Goal: Task Accomplishment & Management: Use online tool/utility

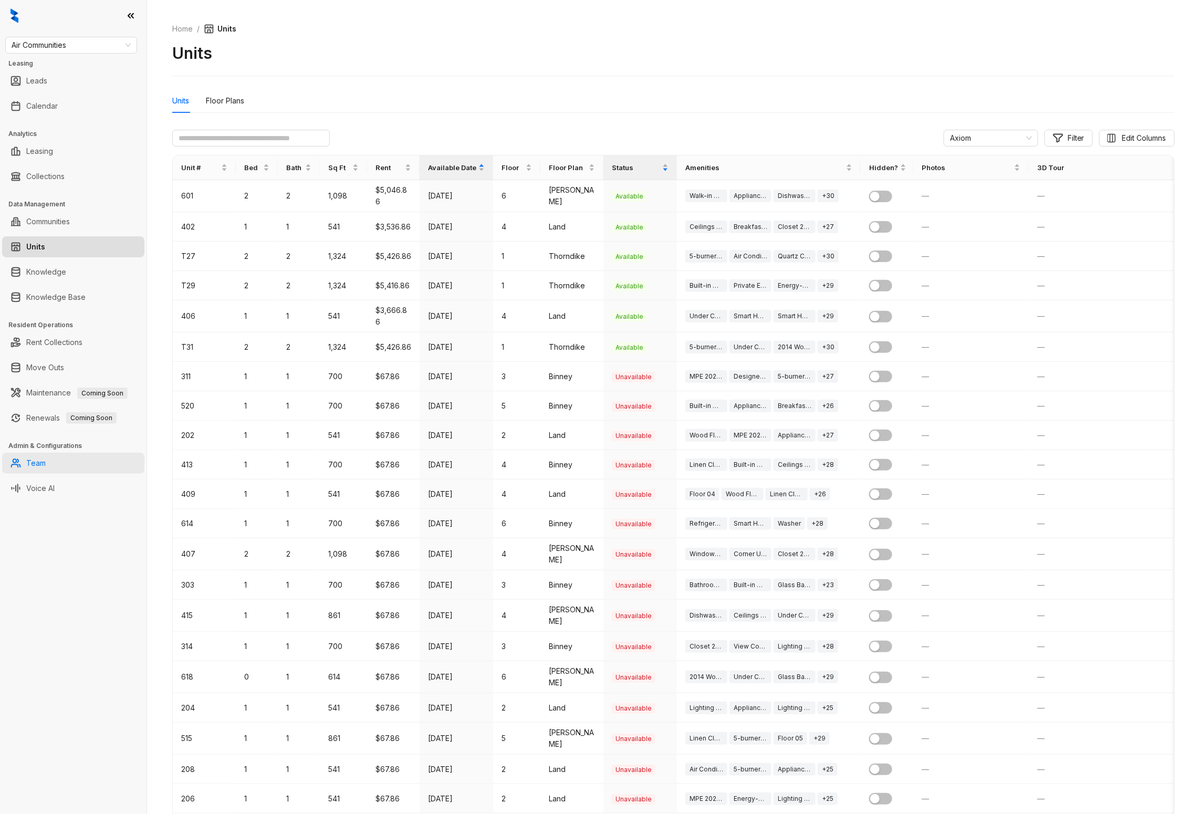
drag, startPoint x: 49, startPoint y: 484, endPoint x: 102, endPoint y: 460, distance: 57.8
click at [49, 484] on link "Voice AI" at bounding box center [40, 488] width 28 height 21
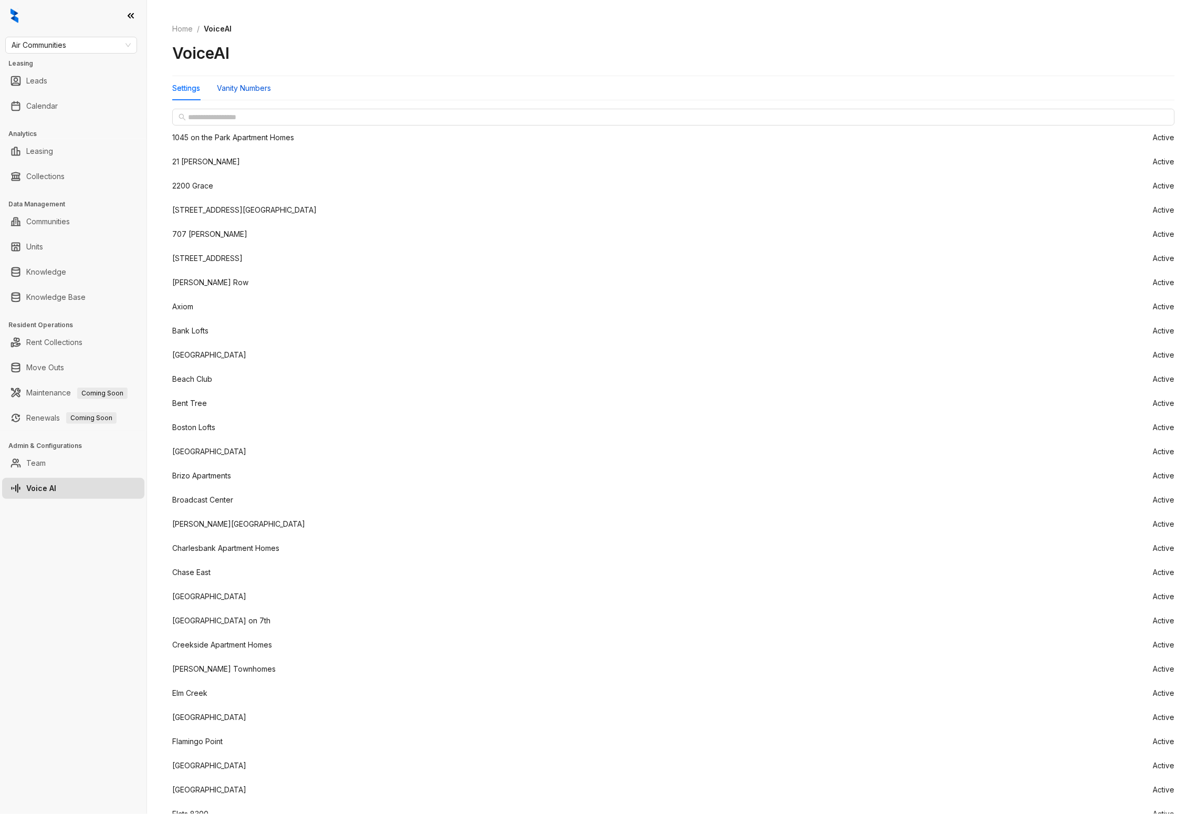
click at [261, 91] on div "Vanity Numbers" at bounding box center [244, 88] width 54 height 12
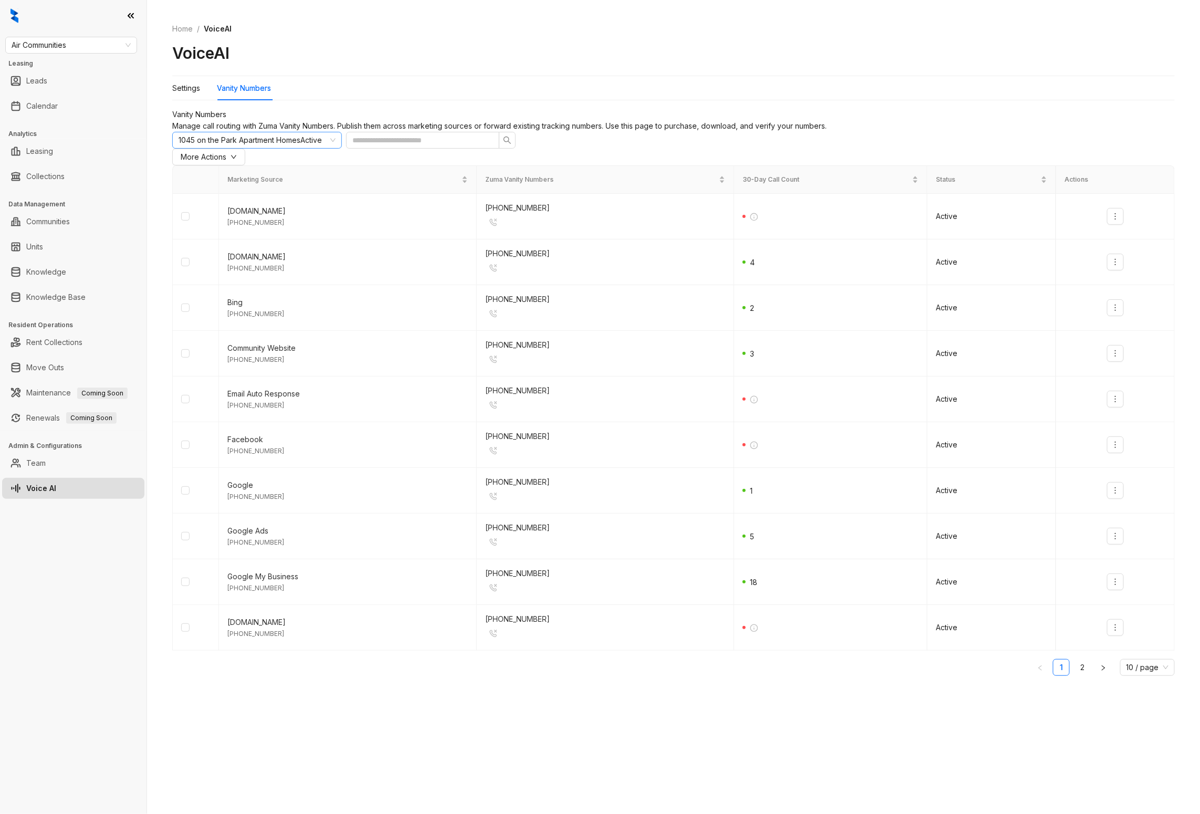
drag, startPoint x: 242, startPoint y: 164, endPoint x: 236, endPoint y: 167, distance: 6.3
click at [236, 144] on span "1045 on the Park Apartment Homes" at bounding box center [240, 139] width 122 height 9
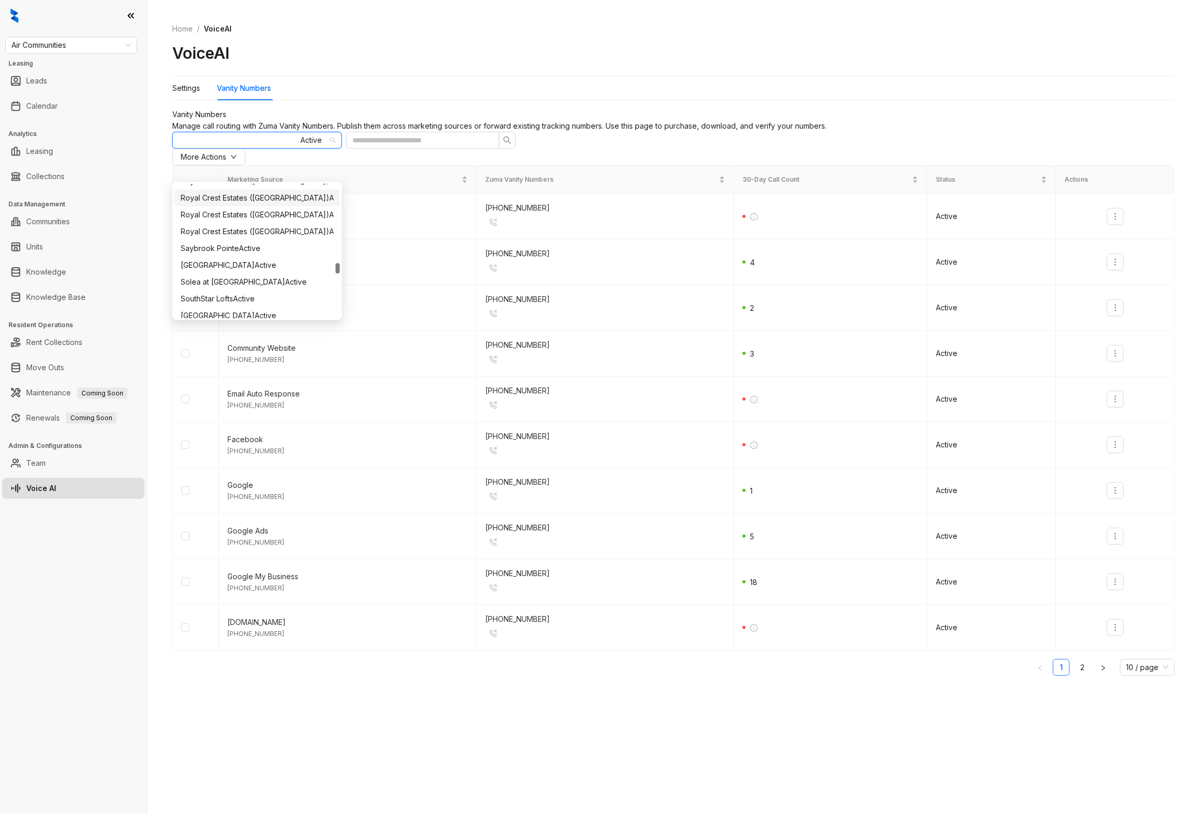
scroll to position [1222, 0]
click at [249, 195] on span "Royal Crest Estates ([GEOGRAPHIC_DATA])" at bounding box center [255, 196] width 149 height 9
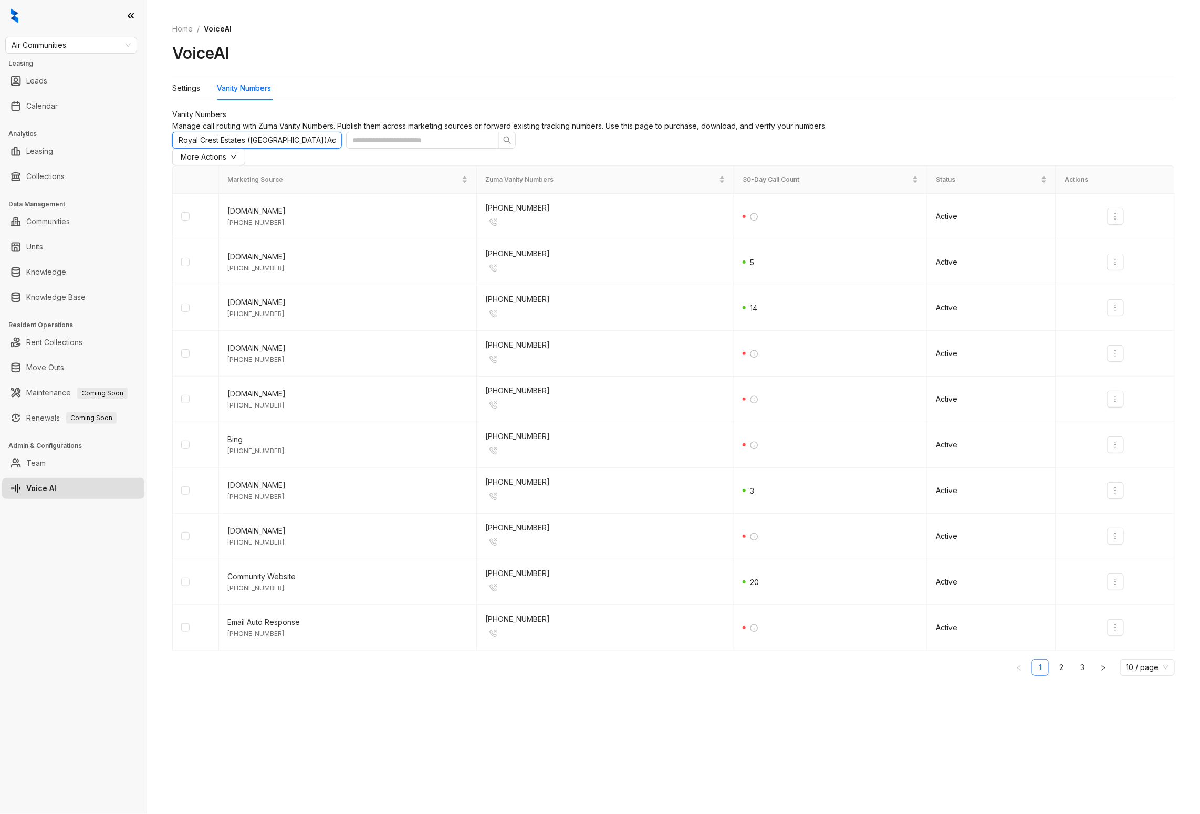
click at [269, 144] on span "Royal Crest Estates ([GEOGRAPHIC_DATA])" at bounding box center [253, 139] width 149 height 9
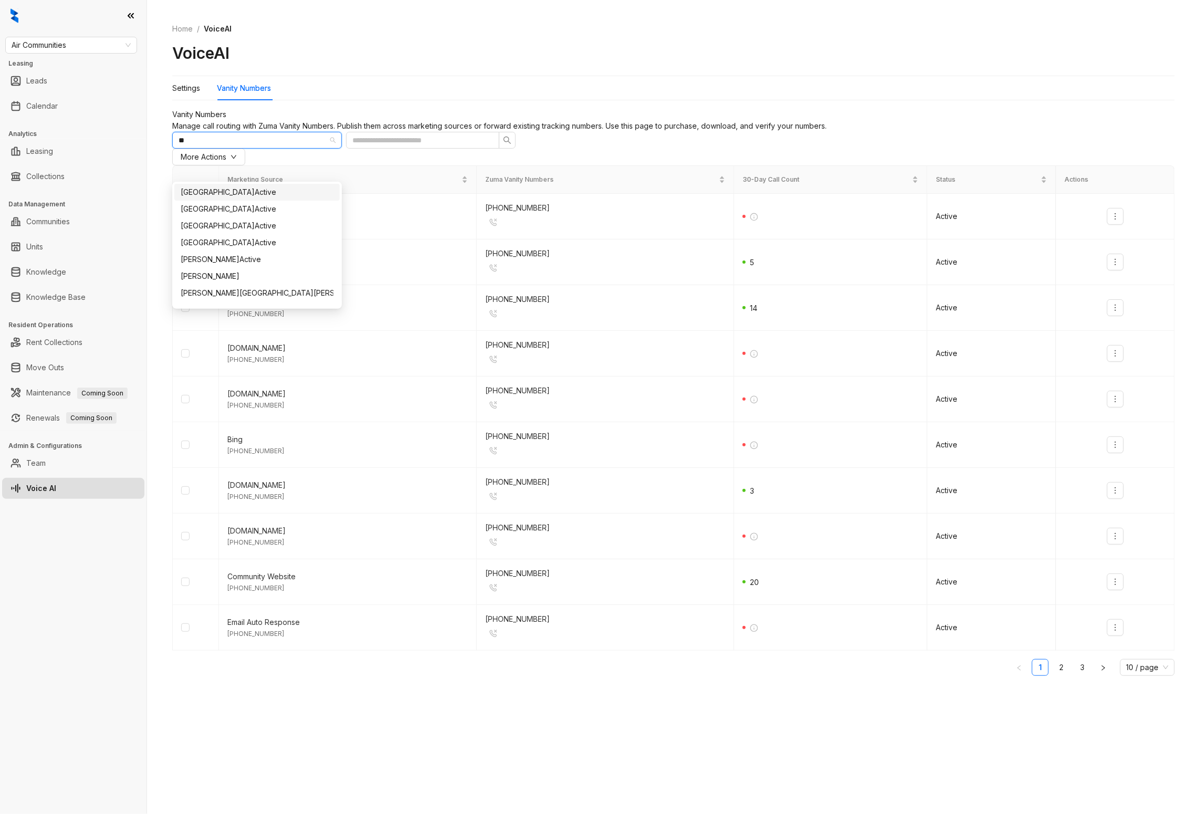
type input "***"
click at [259, 186] on div "[GEOGRAPHIC_DATA] Active" at bounding box center [257, 192] width 153 height 12
click at [260, 148] on div "[GEOGRAPHIC_DATA] Active" at bounding box center [253, 140] width 148 height 16
type input "*"
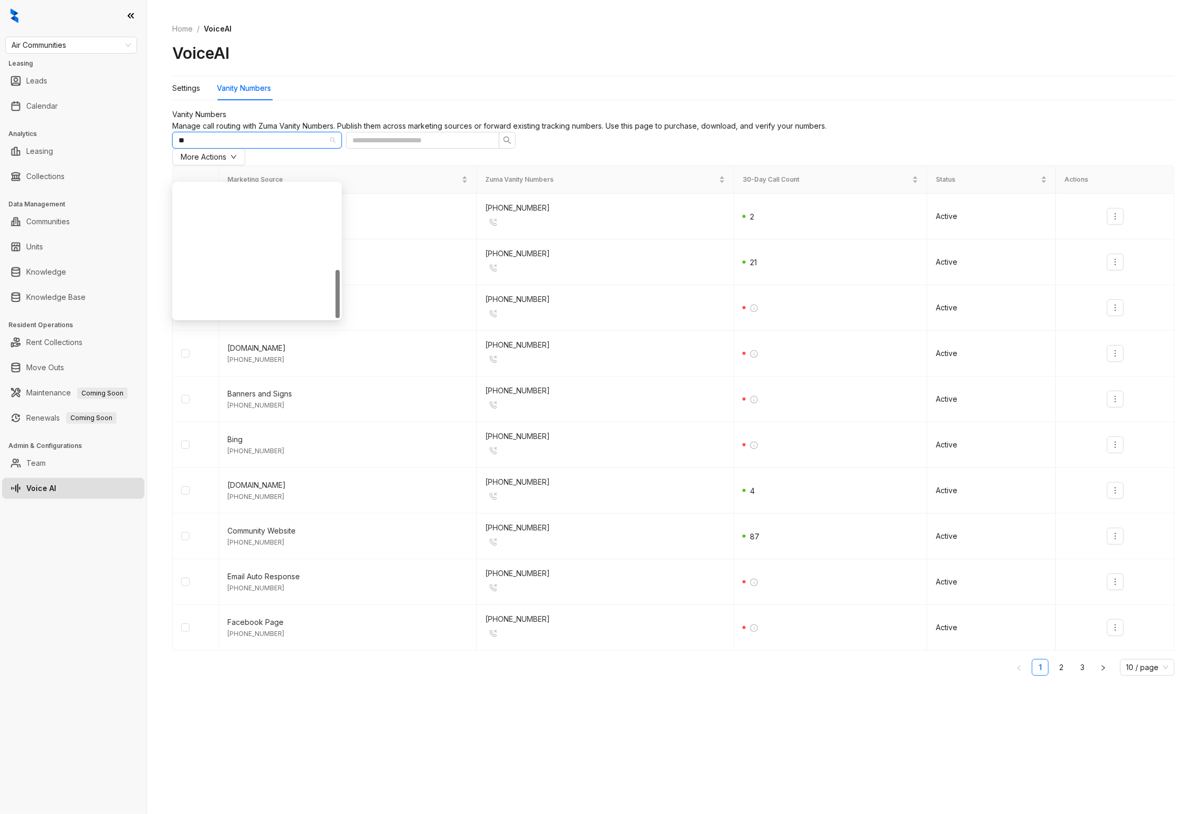
type input "***"
click at [215, 188] on span "[GEOGRAPHIC_DATA]" at bounding box center [218, 191] width 74 height 9
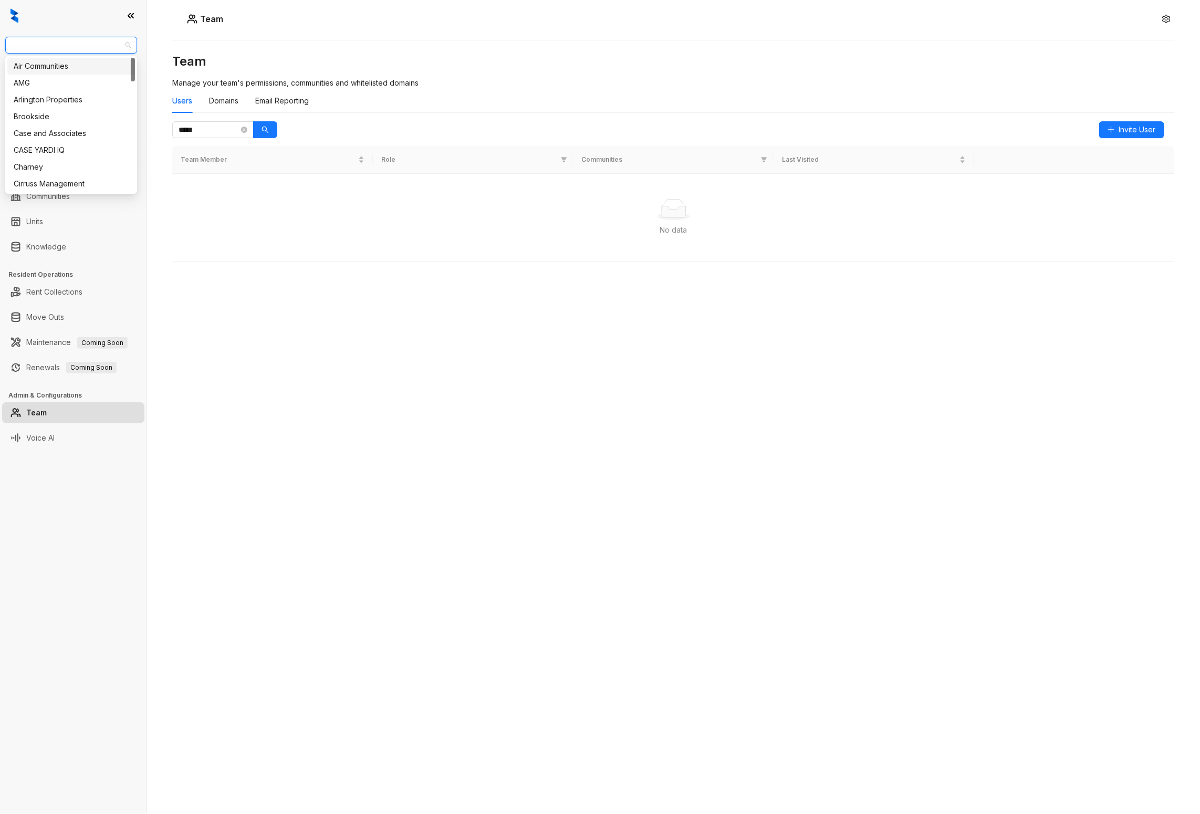
click at [79, 44] on span "Magnolia Capital (Yardi)" at bounding box center [71, 45] width 119 height 16
